Goal: Task Accomplishment & Management: Complete application form

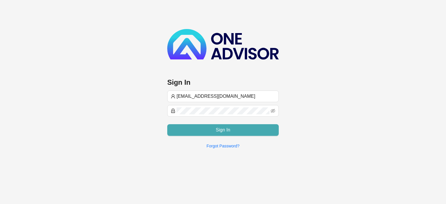
type input "[EMAIL_ADDRESS][DOMAIN_NAME]"
click at [205, 130] on button "Sign In" at bounding box center [223, 130] width 112 height 12
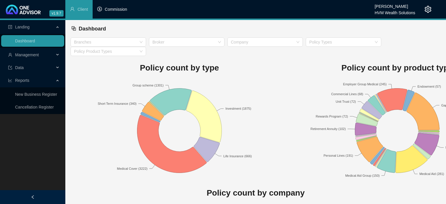
click at [113, 11] on span "Commission" at bounding box center [116, 9] width 22 height 5
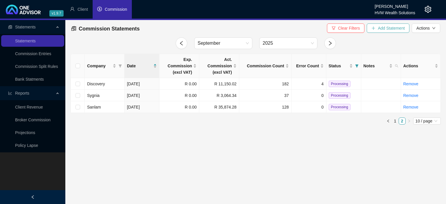
click at [385, 29] on span "Add Statement" at bounding box center [391, 28] width 27 height 6
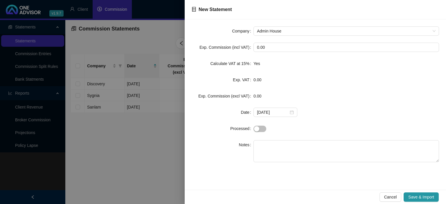
click at [146, 134] on div at bounding box center [223, 102] width 446 height 204
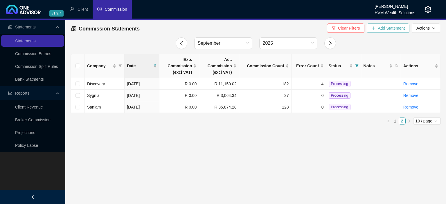
click at [379, 28] on span "Add Statement" at bounding box center [391, 28] width 27 height 6
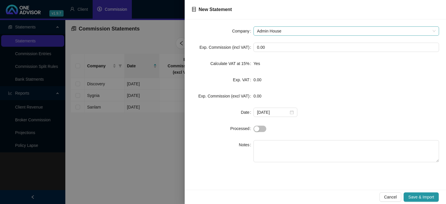
click at [297, 30] on span "Admin House" at bounding box center [346, 31] width 179 height 9
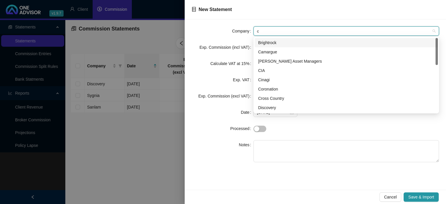
type input "co"
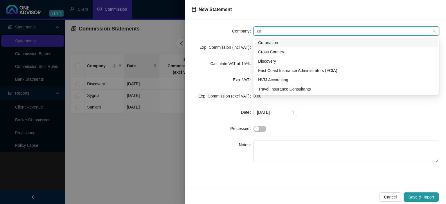
click at [282, 44] on div "Coronation" at bounding box center [346, 43] width 176 height 6
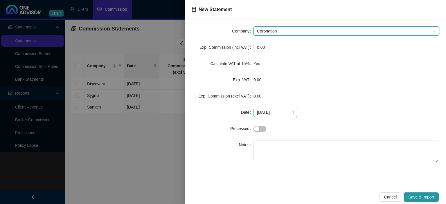
click at [289, 112] on div "[DATE]" at bounding box center [275, 112] width 37 height 6
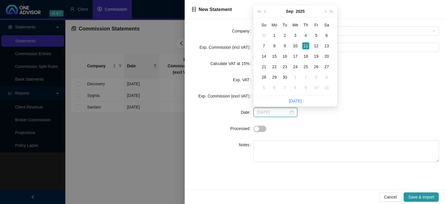
type input "[DATE]"
click at [295, 46] on div "10" at bounding box center [295, 45] width 7 height 7
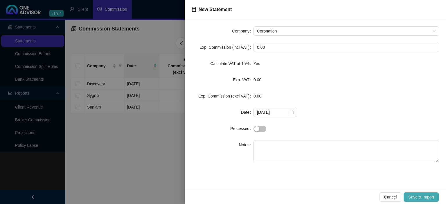
click at [418, 198] on span "Save & Import" at bounding box center [421, 197] width 26 height 6
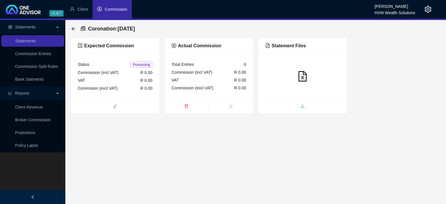
click at [288, 105] on span "upload" at bounding box center [303, 107] width 89 height 6
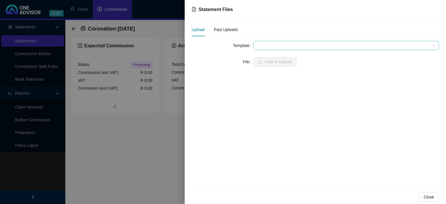
click at [271, 45] on span at bounding box center [346, 45] width 179 height 9
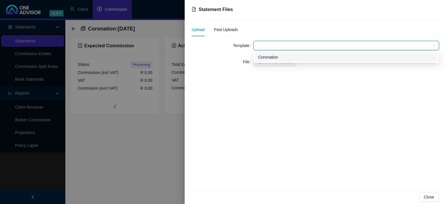
click at [270, 55] on div "Coronation" at bounding box center [346, 57] width 176 height 6
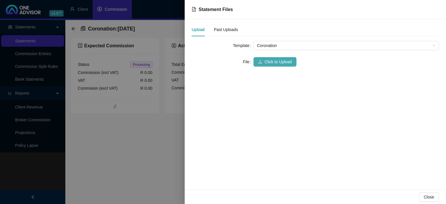
click at [270, 60] on span "Click to Upload" at bounding box center [278, 62] width 27 height 6
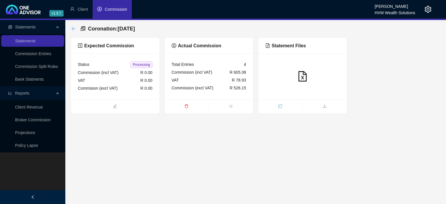
click at [74, 30] on icon "arrow-left" at bounding box center [73, 28] width 5 height 5
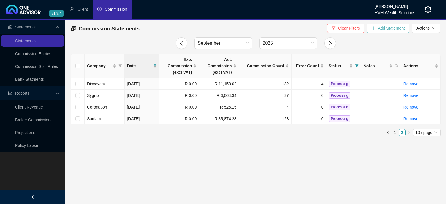
click at [374, 30] on icon "plus" at bounding box center [374, 27] width 0 height 3
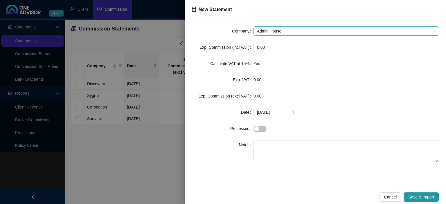
click at [293, 33] on span "Admin House" at bounding box center [346, 31] width 179 height 9
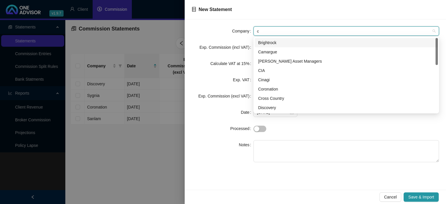
type input "co"
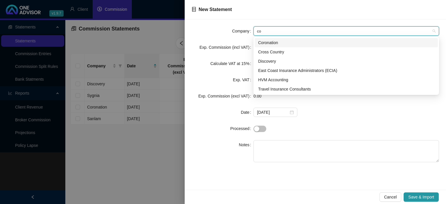
click at [274, 46] on div "Coronation" at bounding box center [346, 43] width 176 height 6
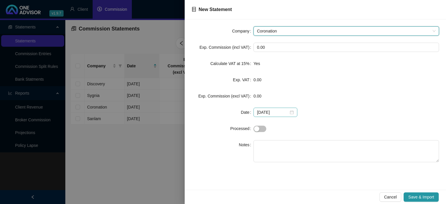
click at [289, 111] on div "[DATE]" at bounding box center [275, 112] width 37 height 6
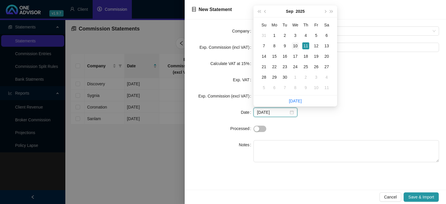
type input "[DATE]"
click at [298, 45] on div "10" at bounding box center [295, 45] width 7 height 7
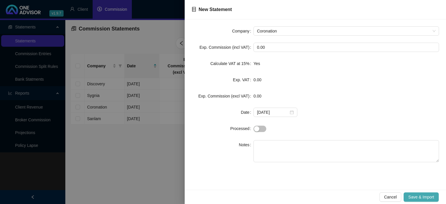
click at [424, 196] on span "Save & Import" at bounding box center [421, 197] width 26 height 6
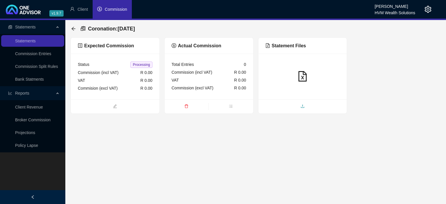
click at [306, 108] on span "upload" at bounding box center [303, 107] width 89 height 6
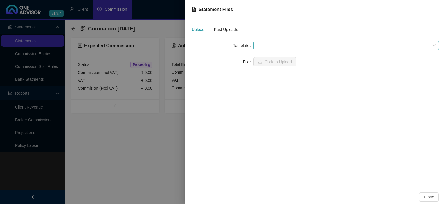
click at [279, 46] on span at bounding box center [346, 45] width 179 height 9
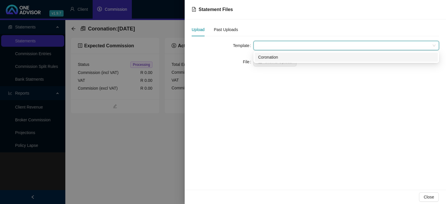
click at [274, 56] on div "Coronation" at bounding box center [346, 57] width 176 height 6
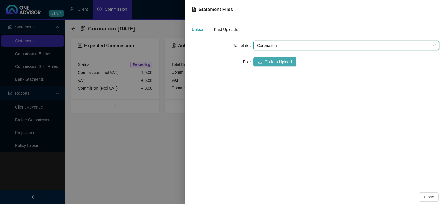
click at [272, 61] on span "Click to Upload" at bounding box center [278, 62] width 27 height 6
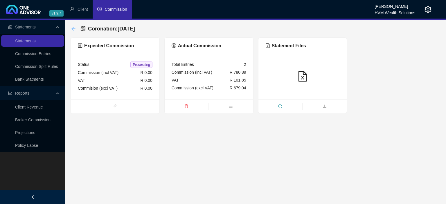
click at [75, 30] on icon "arrow-left" at bounding box center [73, 28] width 5 height 5
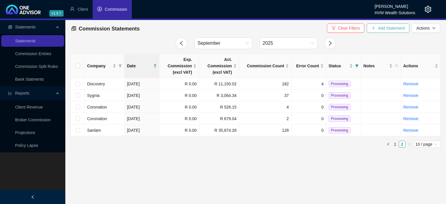
click at [379, 28] on span "Add Statement" at bounding box center [391, 28] width 27 height 6
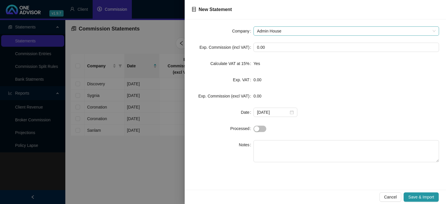
click at [271, 29] on span "Admin House" at bounding box center [346, 31] width 179 height 9
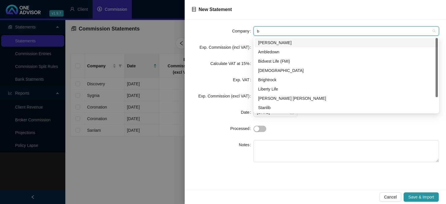
type input "br"
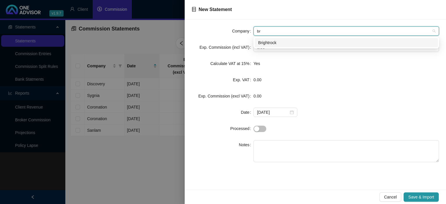
click at [277, 42] on div "Brightrock" at bounding box center [346, 43] width 176 height 6
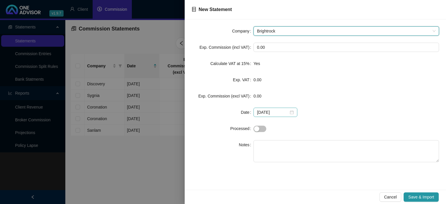
click at [290, 114] on div "[DATE]" at bounding box center [275, 112] width 37 height 6
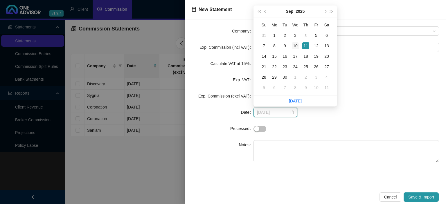
type input "[DATE]"
click at [296, 46] on div "10" at bounding box center [295, 45] width 7 height 7
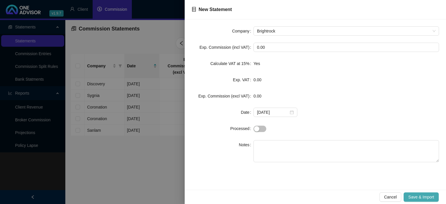
click at [410, 196] on span "Save & Import" at bounding box center [421, 197] width 26 height 6
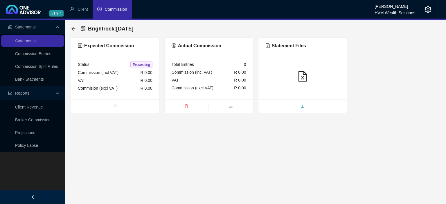
click at [293, 104] on span "upload" at bounding box center [303, 107] width 89 height 6
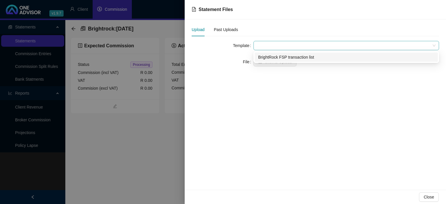
click at [277, 47] on span at bounding box center [346, 45] width 179 height 9
click at [273, 56] on div "BrightRock FSP transaction list" at bounding box center [346, 57] width 176 height 6
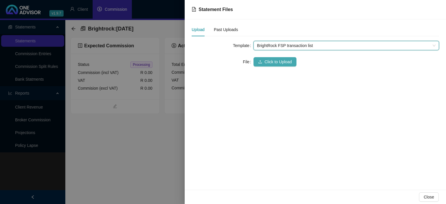
click at [273, 60] on span "Click to Upload" at bounding box center [278, 62] width 27 height 6
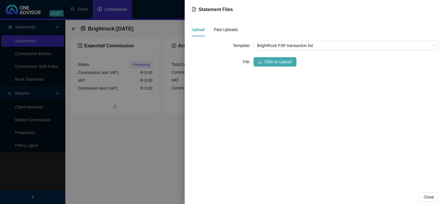
click at [284, 61] on span "Click to Upload" at bounding box center [278, 62] width 27 height 6
click at [151, 141] on div at bounding box center [223, 102] width 446 height 204
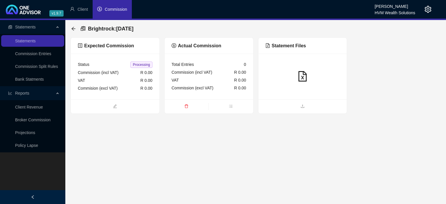
click at [288, 110] on ul at bounding box center [303, 106] width 89 height 14
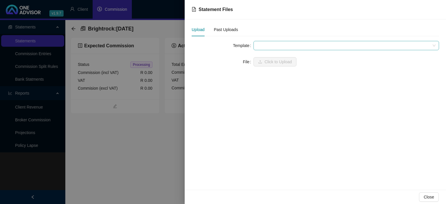
click at [265, 44] on span at bounding box center [346, 45] width 179 height 9
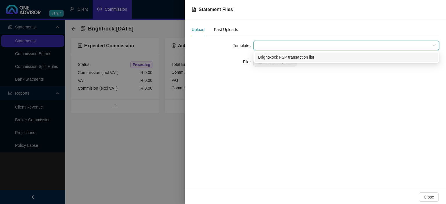
click at [265, 56] on div "BrightRock FSP transaction list" at bounding box center [346, 57] width 176 height 6
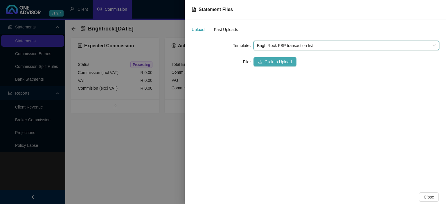
click at [264, 61] on button "Click to Upload" at bounding box center [275, 61] width 43 height 9
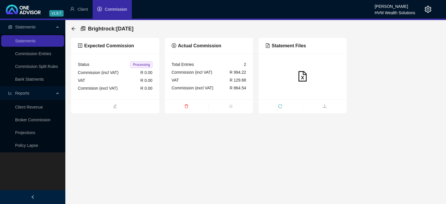
click at [71, 28] on div "Brightrock : [DATE]" at bounding box center [256, 28] width 370 height 17
click at [72, 29] on icon "arrow-left" at bounding box center [73, 29] width 4 height 4
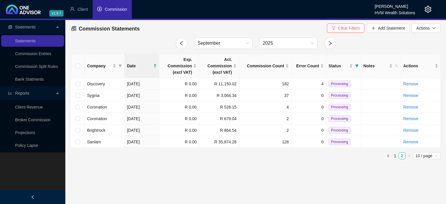
click at [432, 8] on header "v1.9.7 Divashya Kanaye HVM Wealth Solutions Client Commission" at bounding box center [223, 10] width 446 height 20
